Goal: Obtain resource: Obtain resource

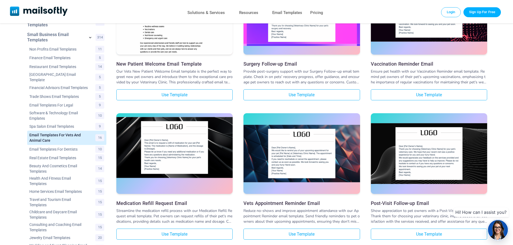
scroll to position [108, 0]
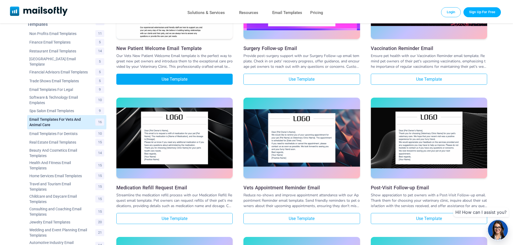
click at [179, 80] on link "Use Template" at bounding box center [174, 79] width 116 height 11
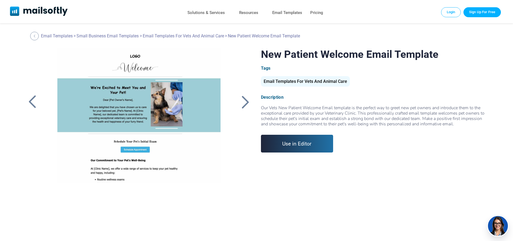
click at [289, 145] on link "Use in Editor" at bounding box center [297, 144] width 72 height 18
